Goal: Ask a question

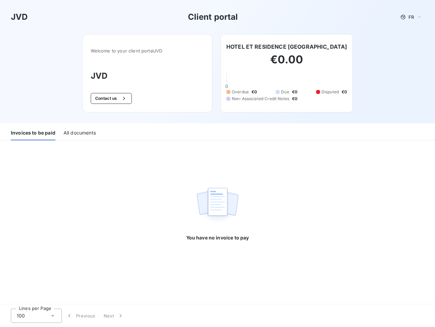
click at [218, 163] on div "You have no invoice to pay" at bounding box center [217, 191] width 63 height 102
click at [412, 17] on span "FR" at bounding box center [411, 16] width 5 height 5
click at [110, 98] on button "Contact us" at bounding box center [111, 98] width 41 height 11
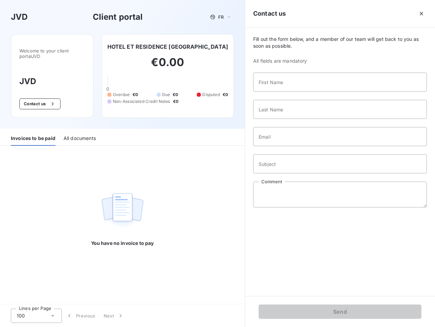
click at [33, 133] on div "Invoices to be paid" at bounding box center [33, 138] width 45 height 14
click at [79, 133] on div "All documents" at bounding box center [80, 138] width 32 height 14
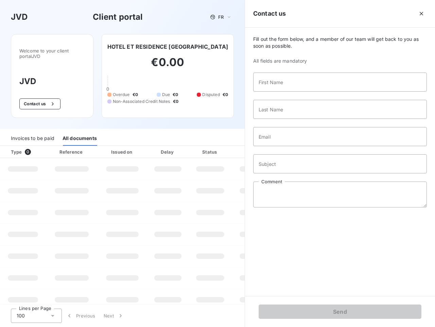
click at [36, 315] on div "100" at bounding box center [36, 315] width 51 height 14
